Goal: Task Accomplishment & Management: Use online tool/utility

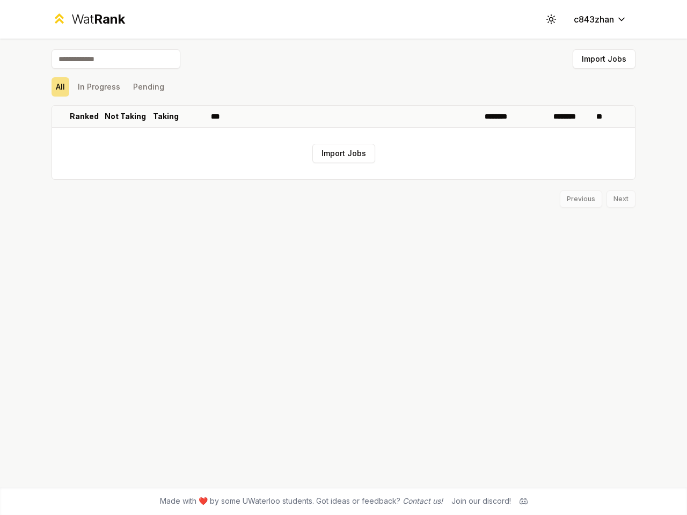
click at [551, 19] on icon at bounding box center [551, 19] width 10 height 10
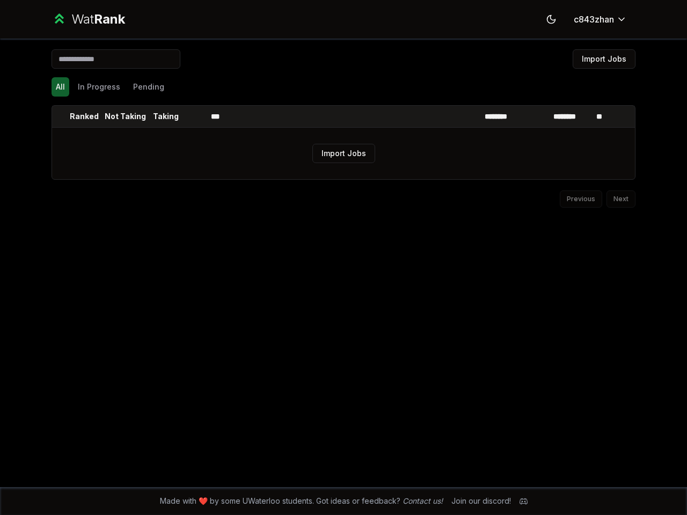
click at [604, 59] on button "Import Jobs" at bounding box center [604, 58] width 63 height 19
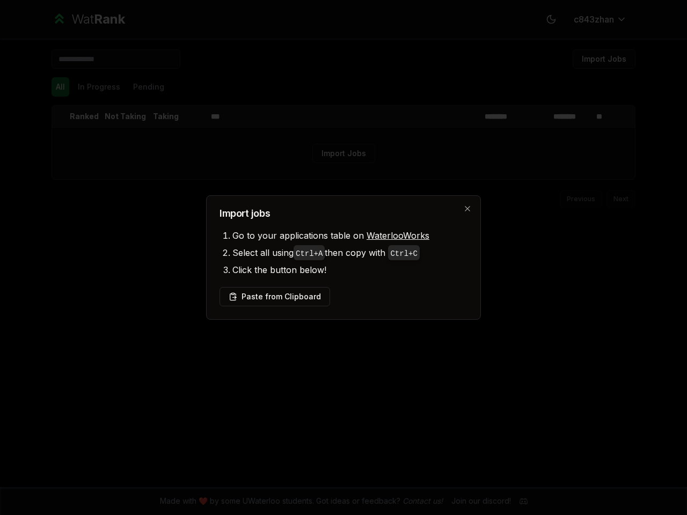
click at [60, 87] on div at bounding box center [343, 257] width 687 height 515
click at [99, 87] on div at bounding box center [343, 257] width 687 height 515
click at [148, 87] on button "Pending" at bounding box center [149, 86] width 40 height 19
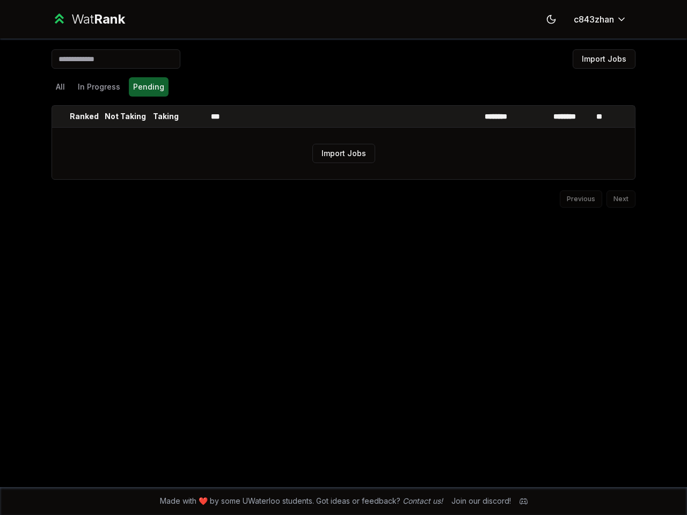
click at [61, 116] on th at bounding box center [60, 116] width 17 height 21
click at [84, 116] on p "Ranked" at bounding box center [84, 116] width 29 height 11
click at [125, 116] on p "Not Taking" at bounding box center [125, 116] width 41 height 11
click at [166, 116] on p "Taking" at bounding box center [166, 116] width 26 height 11
click at [194, 116] on th at bounding box center [194, 116] width 26 height 21
